Goal: Transaction & Acquisition: Book appointment/travel/reservation

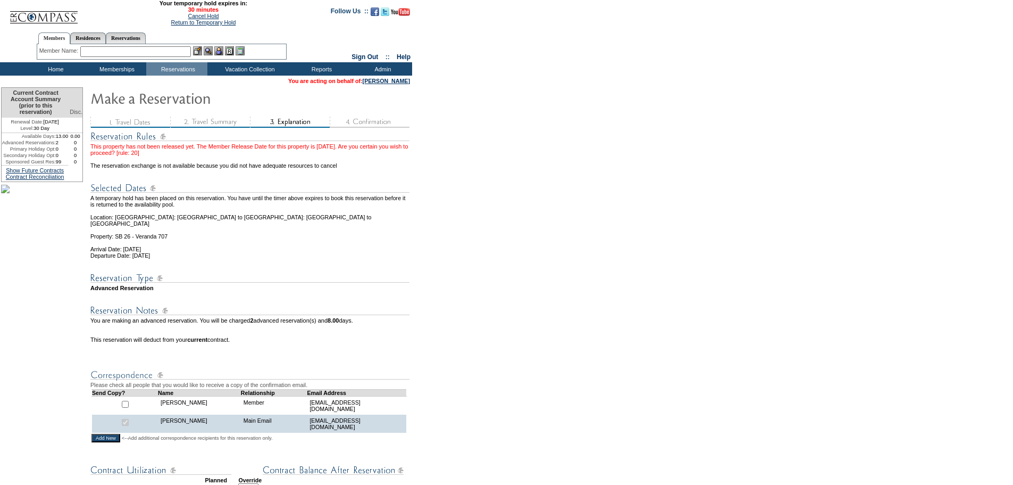
scroll to position [266, 0]
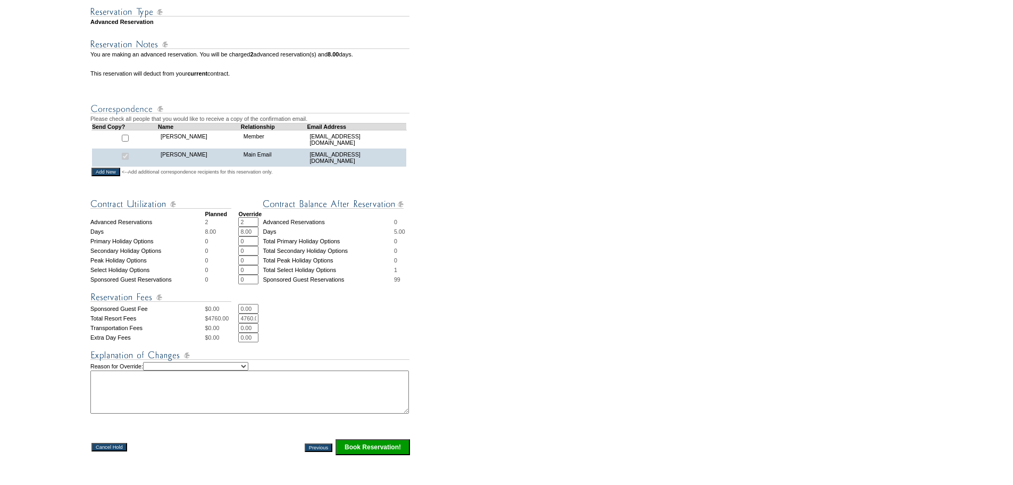
drag, startPoint x: 254, startPoint y: 232, endPoint x: 219, endPoint y: 225, distance: 35.8
click at [219, 226] on tbody "Planned Override Advanced Reservations 2 2 * * Advanced Reservations 0 Days 8.0…" at bounding box center [250, 323] width 321 height 265
type input "0"
click at [248, 370] on select "Creating Continuous Stay Days Rebooked After Cancellation Editing Occupant Expe…" at bounding box center [195, 366] width 105 height 9
select select "1035"
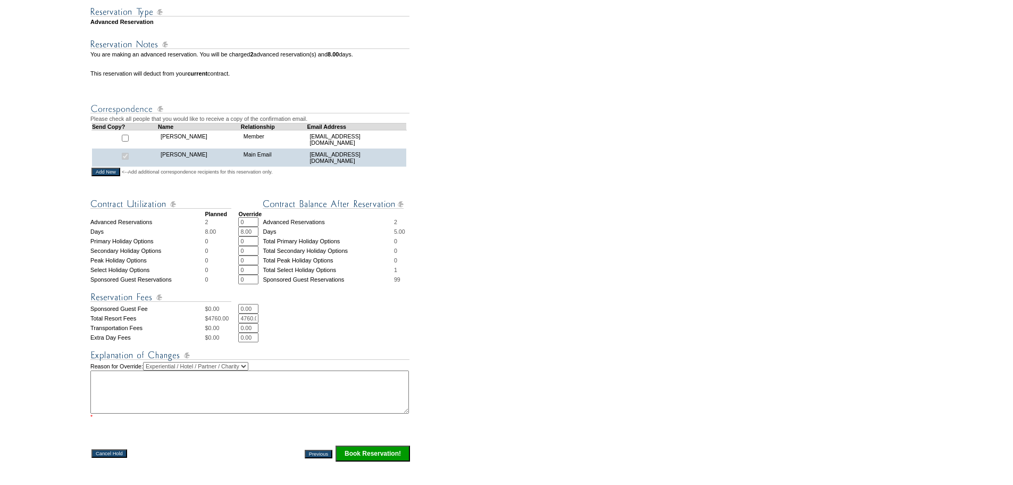
click at [157, 370] on select "Creating Continuous Stay Days Rebooked After Cancellation Editing Occupant Expe…" at bounding box center [195, 366] width 105 height 9
click at [196, 394] on textarea at bounding box center [249, 391] width 319 height 43
type textarea "AM"
click at [363, 455] on input "Book Reservation!" at bounding box center [373, 447] width 74 height 16
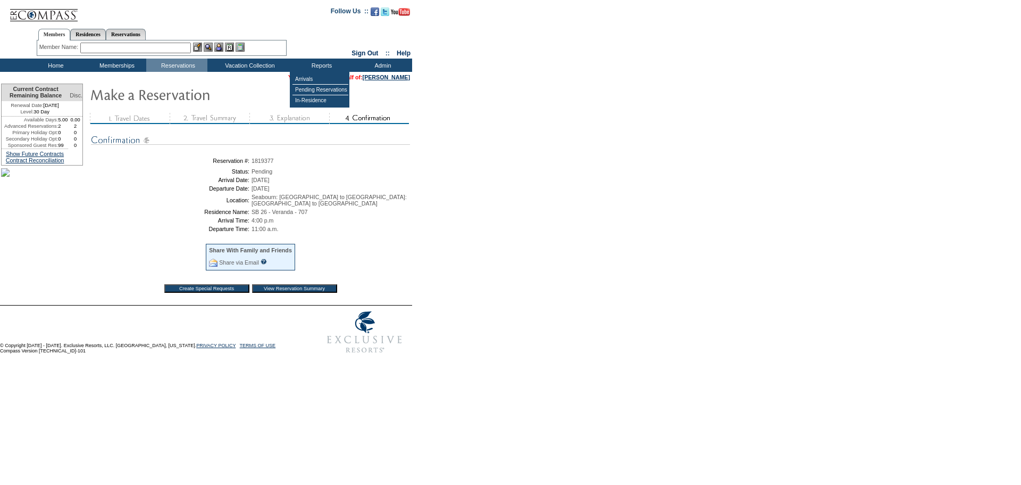
click at [173, 48] on input "text" at bounding box center [135, 48] width 111 height 11
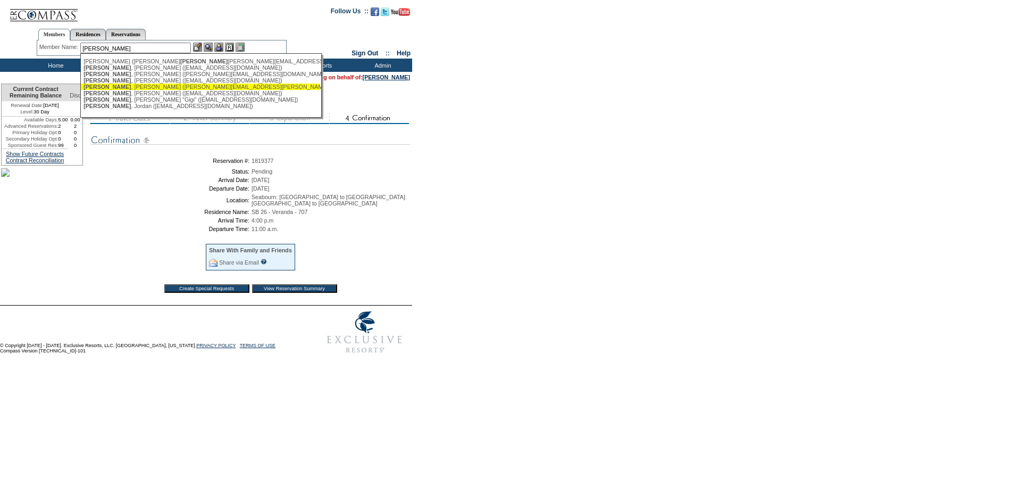
scroll to position [9, 0]
click at [139, 77] on div "Moss , Jay (jmoss@realestatedimensions.org)" at bounding box center [201, 80] width 234 height 6
type input "Moss, Jay (jmoss@realestatedimensions.org)"
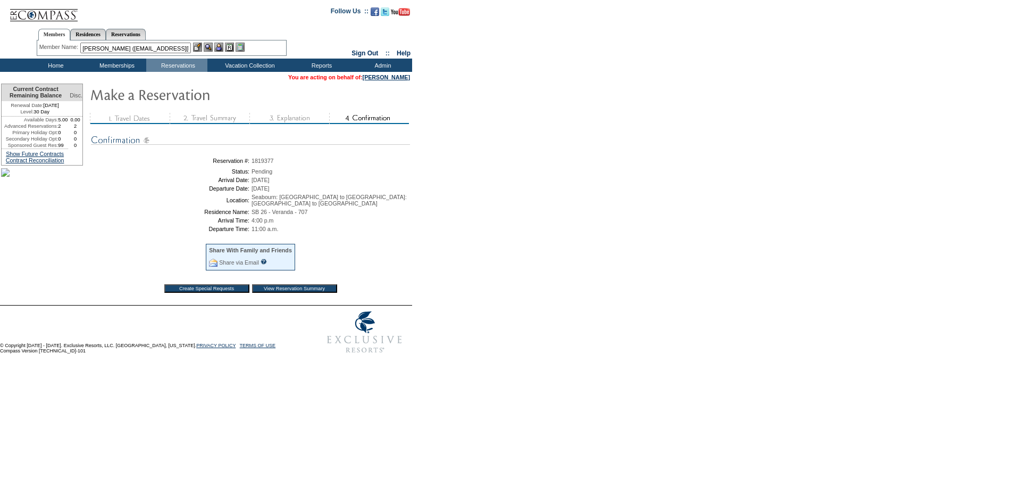
click at [223, 47] on img at bounding box center [218, 47] width 9 height 9
click at [237, 92] on td "Experience Collection" at bounding box center [252, 90] width 84 height 11
